Goal: Task Accomplishment & Management: Complete application form

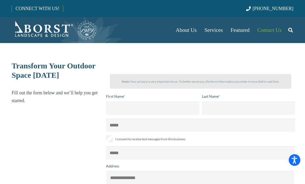
select select "******"
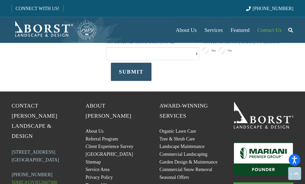
scroll to position [198, 0]
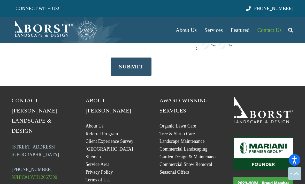
click at [98, 154] on link "Sitemap" at bounding box center [93, 156] width 15 height 5
click at [97, 154] on link "Sitemap" at bounding box center [93, 156] width 15 height 5
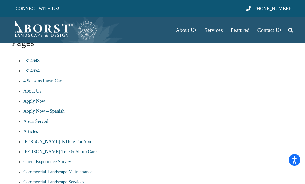
scroll to position [49, 0]
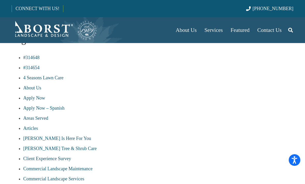
click at [42, 98] on link "Apply Now" at bounding box center [34, 97] width 22 height 5
click at [38, 96] on link "Apply Now" at bounding box center [34, 97] width 22 height 5
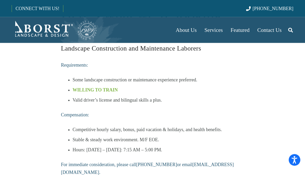
scroll to position [130, 0]
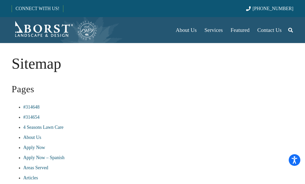
click at [276, 33] on span "Contact Us" at bounding box center [270, 30] width 24 height 6
click at [190, 31] on span "About Us" at bounding box center [186, 30] width 21 height 6
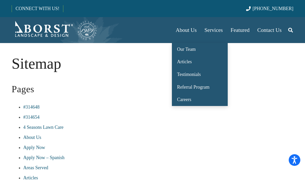
click at [188, 100] on span "Careers" at bounding box center [184, 99] width 14 height 5
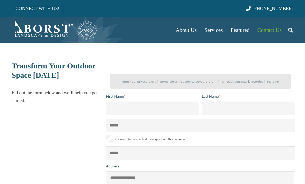
select select "******"
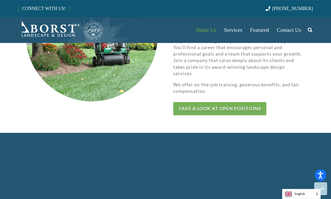
click at [244, 102] on link "Take a look at open positions" at bounding box center [219, 108] width 93 height 13
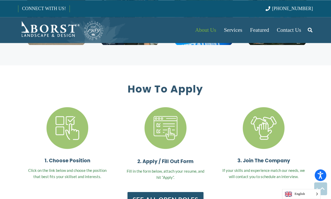
scroll to position [1455, 0]
click at [174, 192] on link "See All Open Roles" at bounding box center [166, 200] width 76 height 16
